Goal: Complete application form

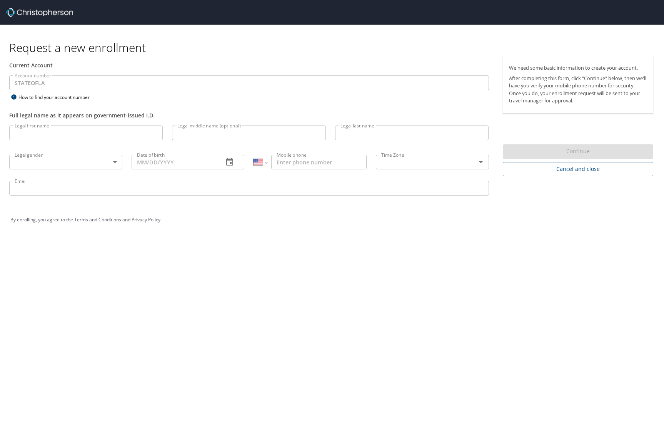
select select "US"
click at [78, 127] on input "Legal first name" at bounding box center [85, 132] width 153 height 15
type input "Haeyeon"
type input "[PERSON_NAME]"
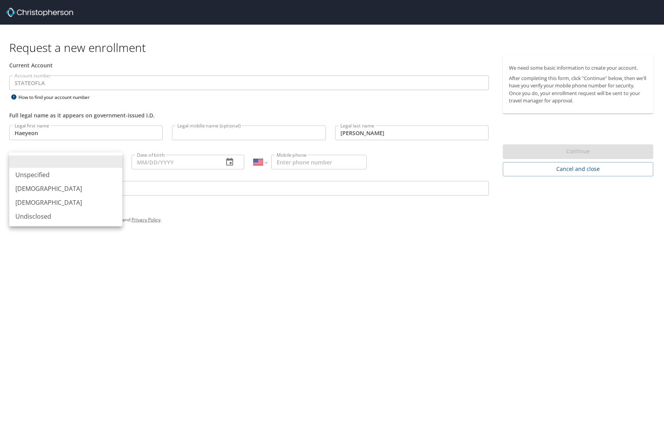
click at [115, 162] on body "Request a new enrollment Current Account Account number STATEOFLA Account numbe…" at bounding box center [332, 215] width 664 height 430
click at [87, 188] on li "Male" at bounding box center [65, 189] width 113 height 14
type input "Male"
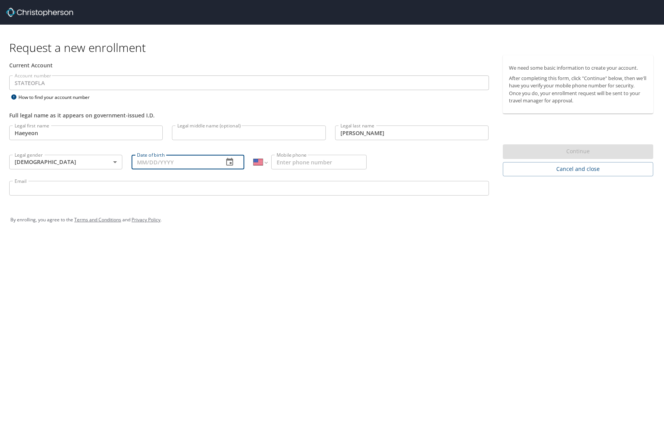
click at [157, 161] on input "Date of birth" at bounding box center [175, 162] width 86 height 15
type input "01/16/1963"
click at [299, 161] on input "Mobile phone" at bounding box center [318, 162] width 95 height 15
type input "(605) 209-9633"
click at [68, 188] on input "Email" at bounding box center [249, 188] width 480 height 15
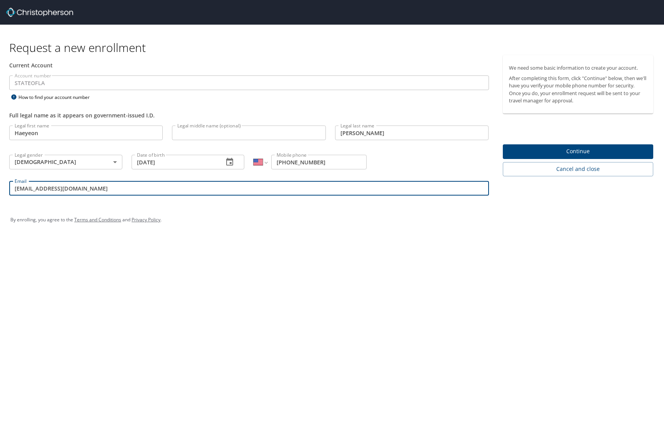
type input "yangh@gram.edu"
click at [565, 155] on span "Continue" at bounding box center [578, 152] width 138 height 10
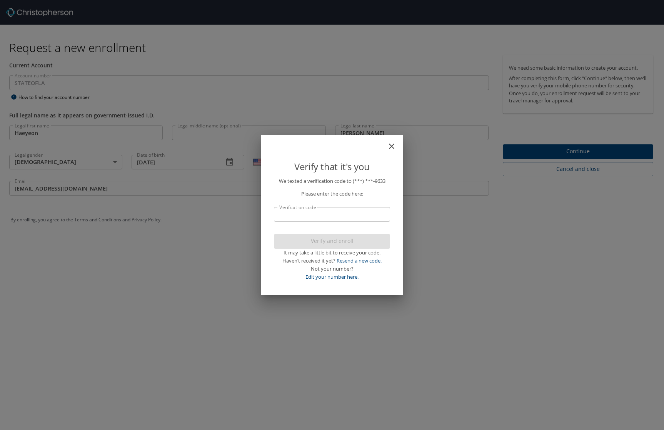
click at [343, 213] on input "Verification code" at bounding box center [332, 214] width 116 height 15
type input "6"
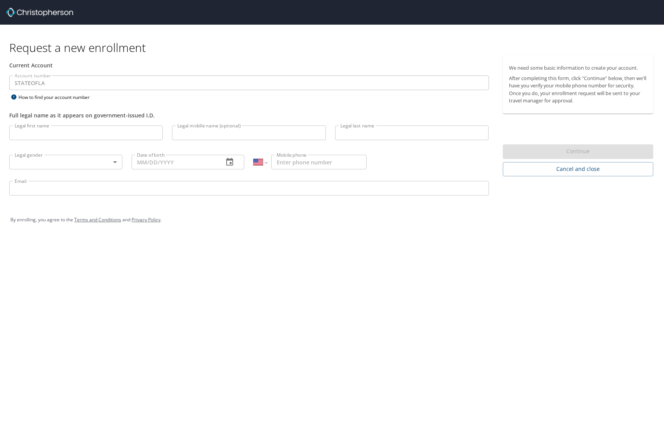
select select "US"
click at [535, 170] on span "Cancel and close" at bounding box center [578, 169] width 138 height 10
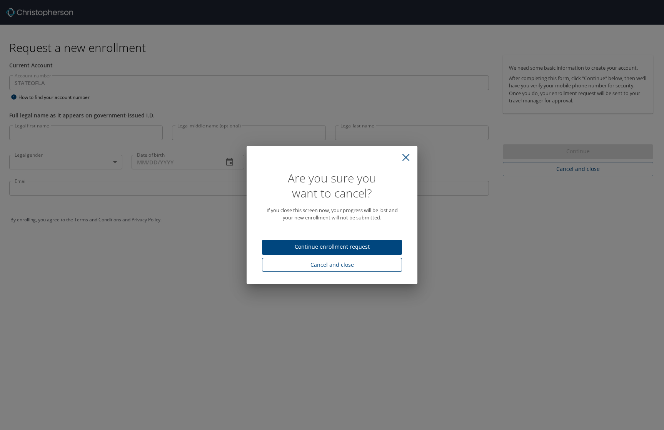
click at [327, 265] on span "Cancel and close" at bounding box center [332, 265] width 128 height 10
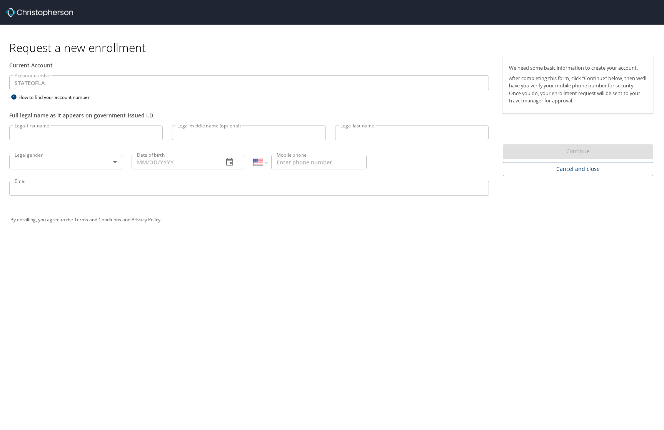
click at [30, 13] on img at bounding box center [39, 12] width 67 height 9
